Goal: Transaction & Acquisition: Book appointment/travel/reservation

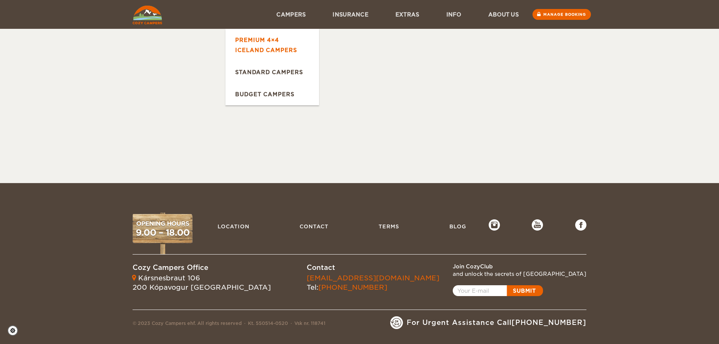
click at [274, 42] on link "Premium 4×4 Iceland Campers" at bounding box center [272, 45] width 94 height 32
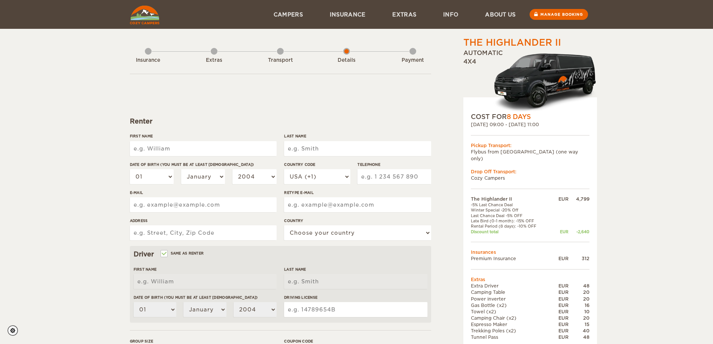
click at [183, 155] on input "First Name" at bounding box center [203, 148] width 147 height 15
type input "[PERSON_NAME]"
type input "2166186868"
type input "[EMAIL_ADDRESS][PERSON_NAME][DOMAIN_NAME]"
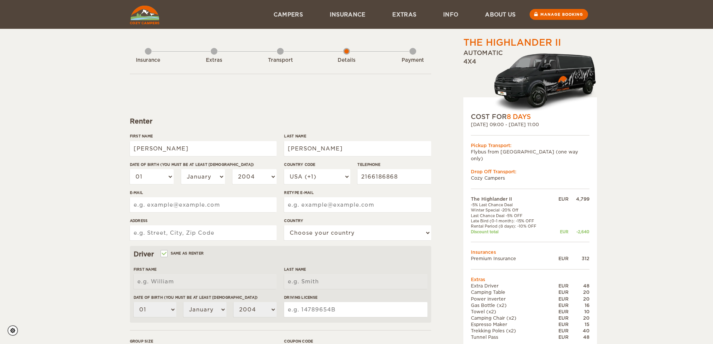
type input "[EMAIL_ADDRESS][PERSON_NAME][DOMAIN_NAME]"
type input "[STREET_ADDRESS][DEMOGRAPHIC_DATA]"
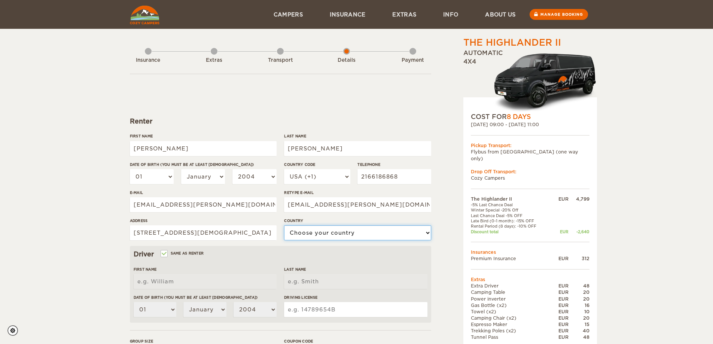
select select "222"
type input "[PERSON_NAME]"
click at [324, 302] on input "Driving License" at bounding box center [355, 309] width 143 height 15
type input "SJ484653"
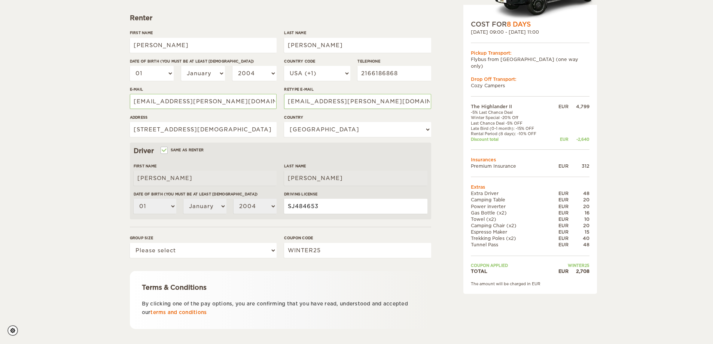
scroll to position [112, 0]
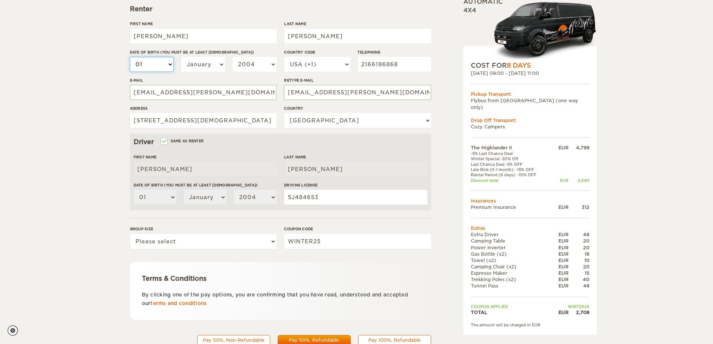
click at [158, 63] on select "01 02 03 04 05 06 07 08 09 10 11 12 13 14 15 16 17 18 19 20 21 22 23 24 25 26 2…" at bounding box center [152, 64] width 44 height 15
select select "24"
click at [130, 57] on select "01 02 03 04 05 06 07 08 09 10 11 12 13 14 15 16 17 18 19 20 21 22 23 24 25 26 2…" at bounding box center [152, 64] width 44 height 15
select select "24"
click at [211, 64] on select "January February March April May June July August September October November De…" at bounding box center [203, 64] width 44 height 15
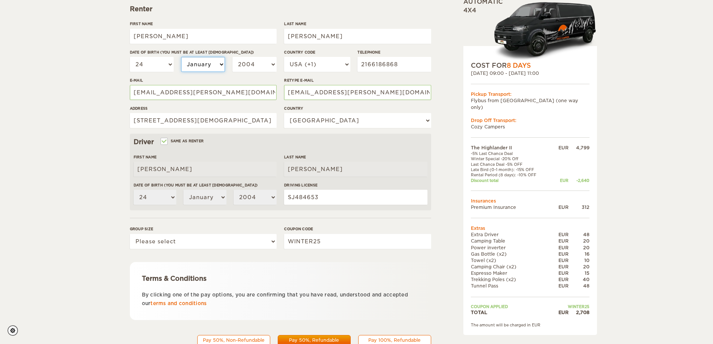
select select "02"
click at [181, 57] on select "January February March April May June July August September October November De…" at bounding box center [203, 64] width 44 height 15
select select "02"
click at [253, 61] on select "2004 2003 2002 2001 2000 1999 1998 1997 1996 1995 1994 1993 1992 1991 1990 1989…" at bounding box center [255, 64] width 44 height 15
select select "1977"
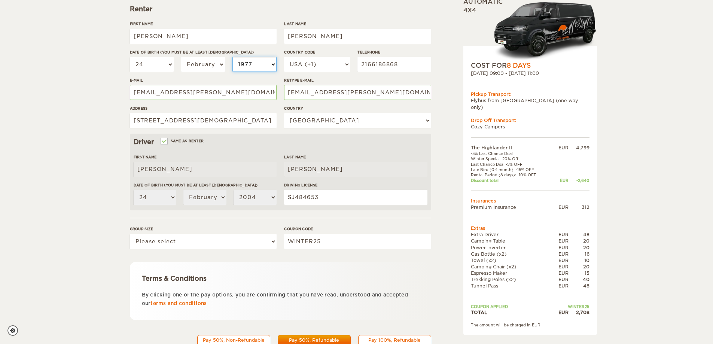
click at [233, 57] on select "2004 2003 2002 2001 2000 1999 1998 1997 1996 1995 1994 1993 1992 1991 1990 1989…" at bounding box center [255, 64] width 44 height 15
select select "1977"
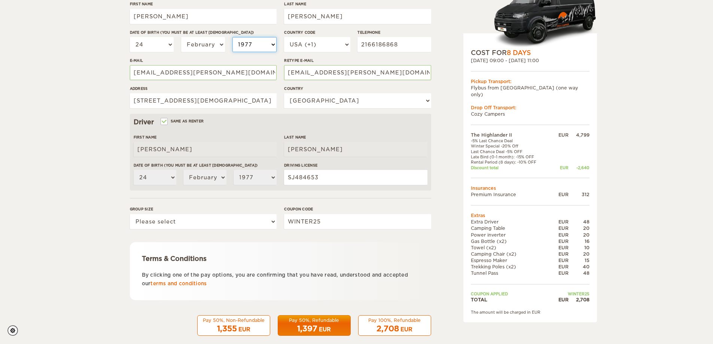
scroll to position [143, 0]
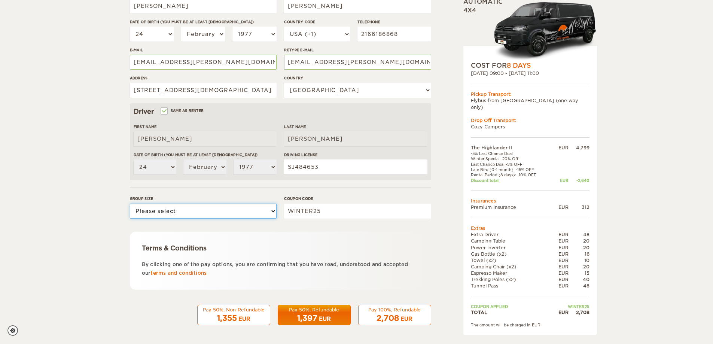
drag, startPoint x: 228, startPoint y: 210, endPoint x: 217, endPoint y: 218, distance: 13.2
click at [228, 210] on select "Please select 1 2" at bounding box center [203, 211] width 147 height 15
select select "2"
click at [130, 204] on select "Please select 1 2" at bounding box center [203, 211] width 147 height 15
click at [324, 313] on div "1,397 EUR" at bounding box center [314, 318] width 63 height 11
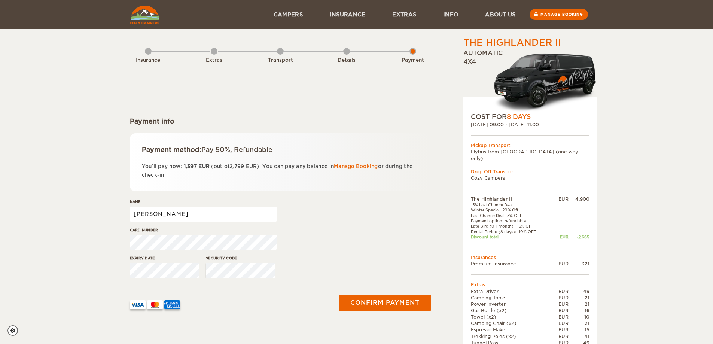
click at [229, 215] on input "Edward" at bounding box center [203, 214] width 147 height 15
type input "[PERSON_NAME]"
click at [385, 298] on button "Confirm payment" at bounding box center [385, 303] width 94 height 17
